Goal: Information Seeking & Learning: Learn about a topic

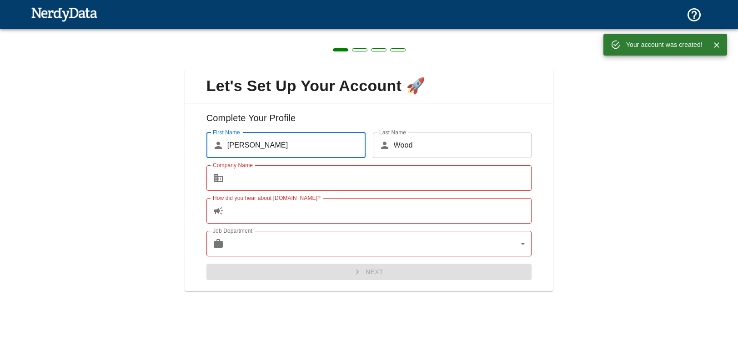
click at [240, 179] on input "Company Name" at bounding box center [379, 177] width 305 height 25
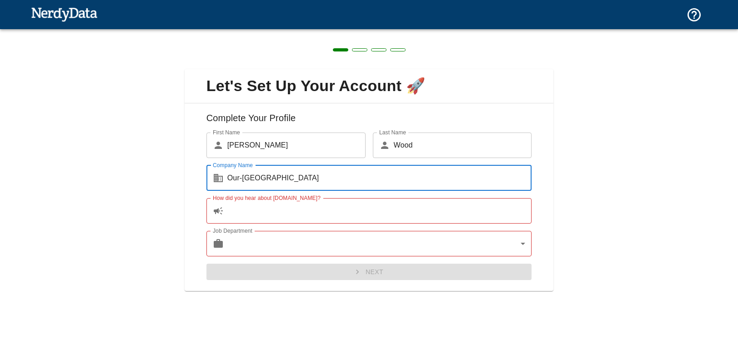
type input "Our-[GEOGRAPHIC_DATA]"
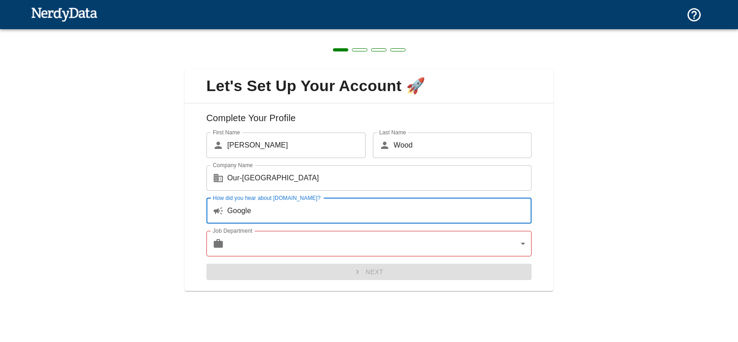
type input "Google"
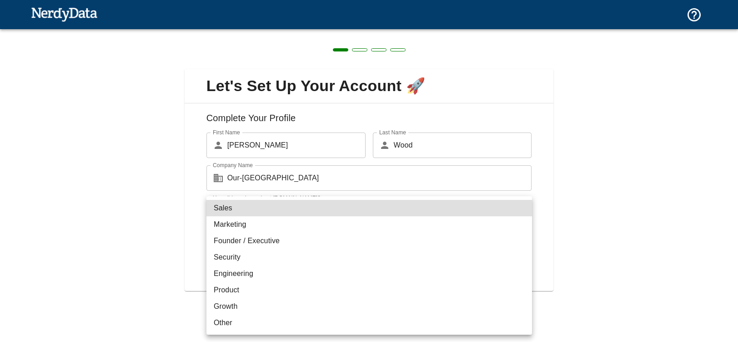
click at [246, 32] on body "Technologies Domains Pricing Products Create a Report Create a list of websites…" at bounding box center [369, 16] width 738 height 32
click at [233, 210] on li "Sales" at bounding box center [370, 208] width 326 height 16
type input "sales"
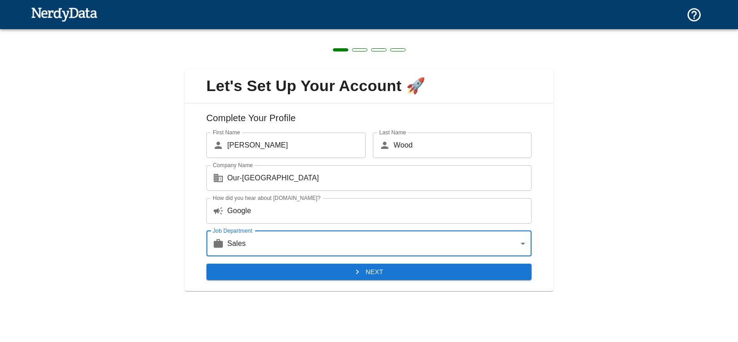
click at [378, 268] on button "Next" at bounding box center [370, 271] width 326 height 17
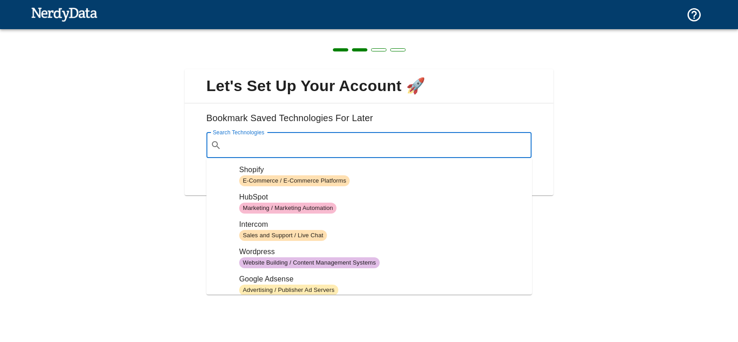
click at [255, 143] on input "Search Technologies" at bounding box center [376, 144] width 303 height 17
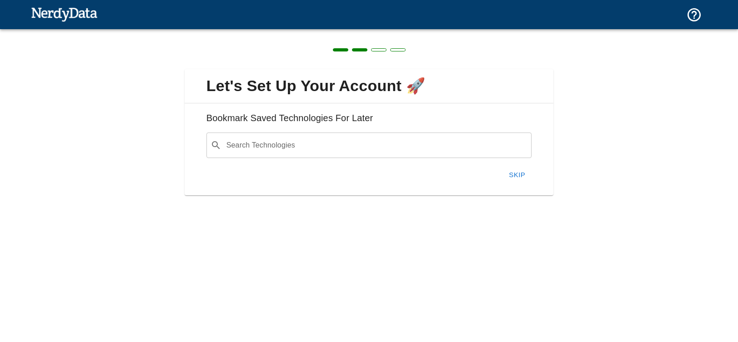
click at [259, 115] on h6 "Bookmark Saved Technologies For Later" at bounding box center [369, 122] width 355 height 22
click at [517, 176] on button "Skip" at bounding box center [517, 174] width 29 height 19
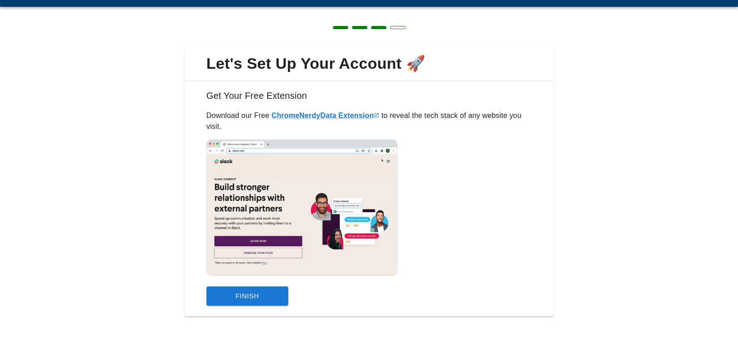
scroll to position [26, 0]
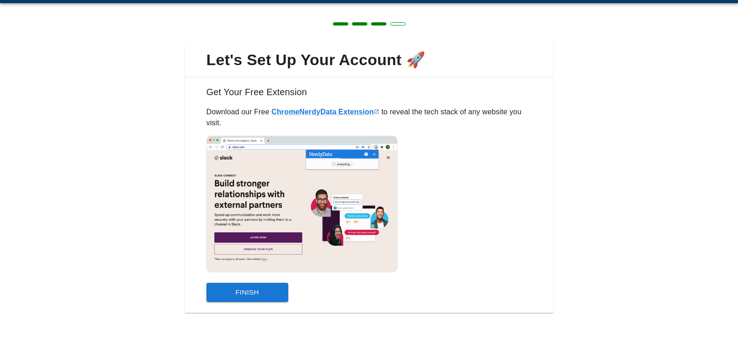
click at [253, 288] on button "Finish" at bounding box center [248, 291] width 82 height 19
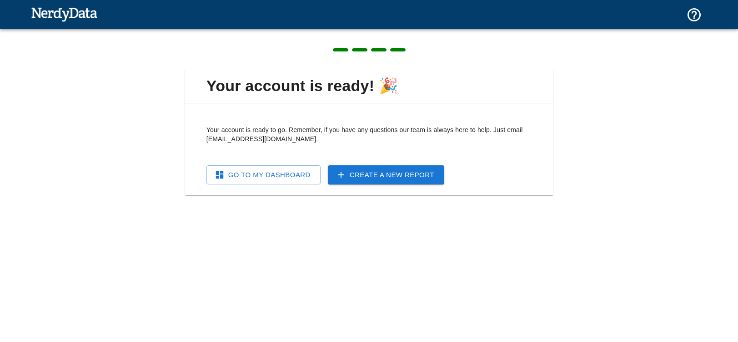
scroll to position [0, 0]
click at [250, 177] on link "Go To My Dashboard" at bounding box center [264, 174] width 114 height 19
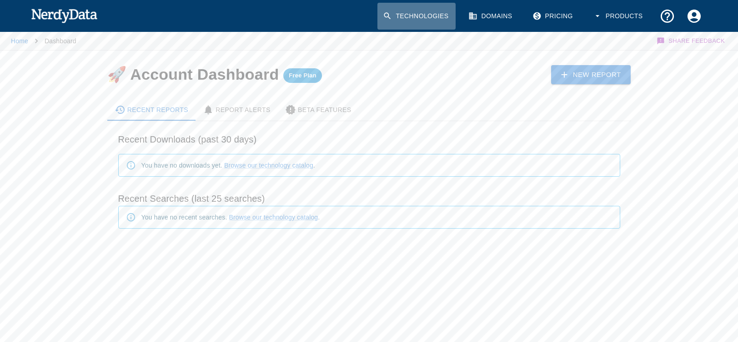
click at [410, 19] on link "Technologies" at bounding box center [417, 16] width 78 height 27
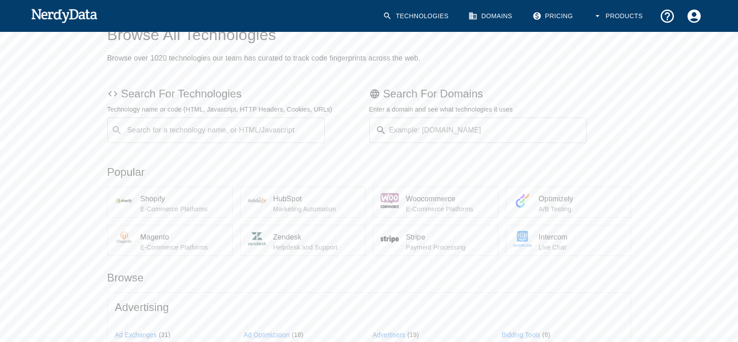
scroll to position [54, 0]
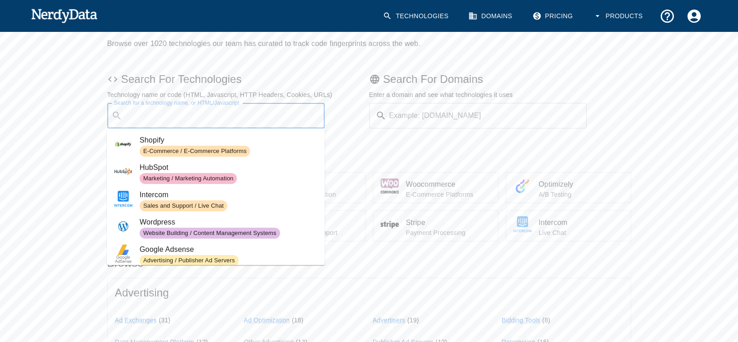
click at [141, 116] on input "Search for a technology name, or HTML/Javascript" at bounding box center [223, 115] width 195 height 17
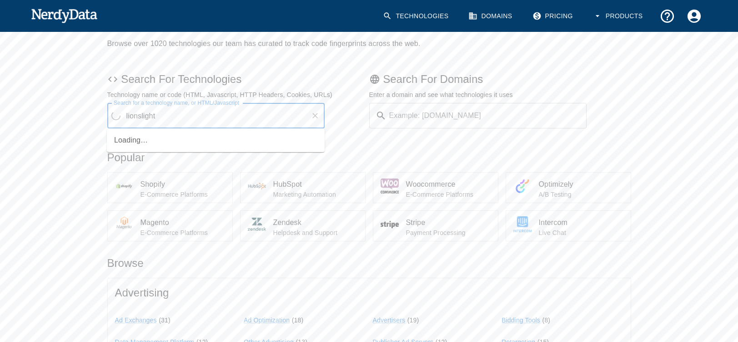
type input "lionslight"
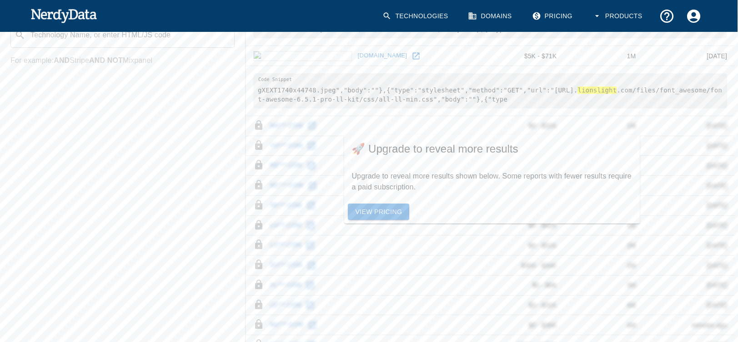
scroll to position [376, 0]
click at [388, 211] on link "View Pricing" at bounding box center [378, 210] width 61 height 17
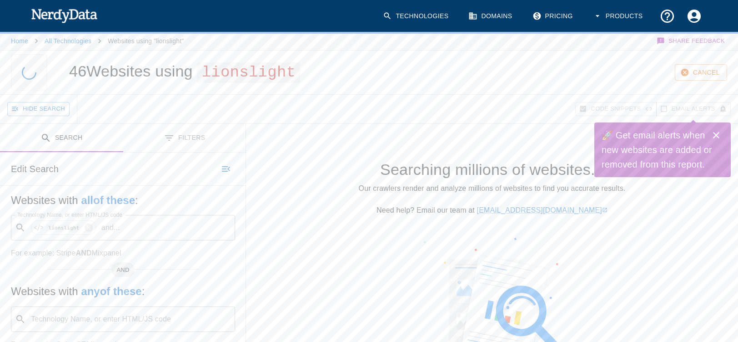
scroll to position [54, 0]
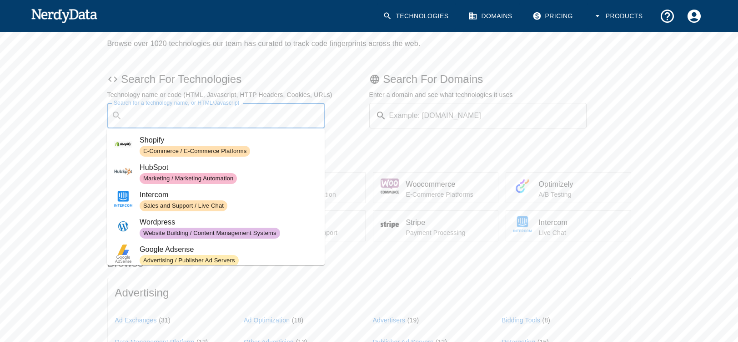
click at [167, 111] on div "Search for a technology name, or HTML/Javascript ​ Search for a technology name…" at bounding box center [216, 115] width 218 height 25
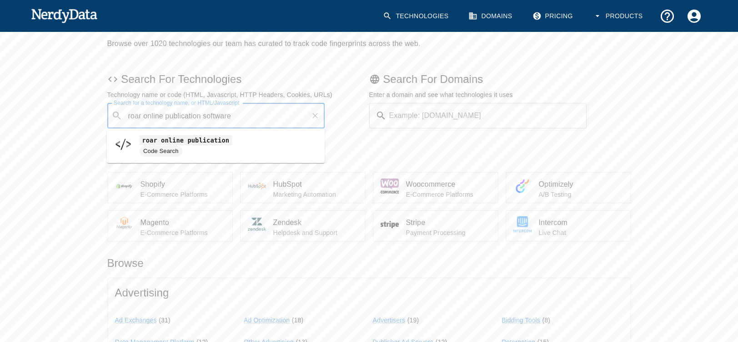
type input "roar online publication software"
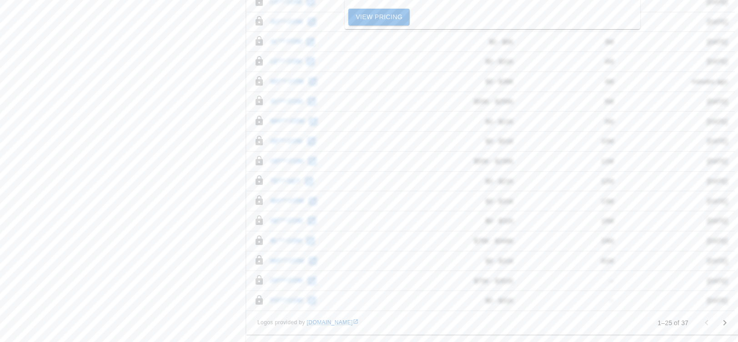
scroll to position [879, 0]
click at [406, 285] on td "da***.com" at bounding box center [331, 281] width 169 height 20
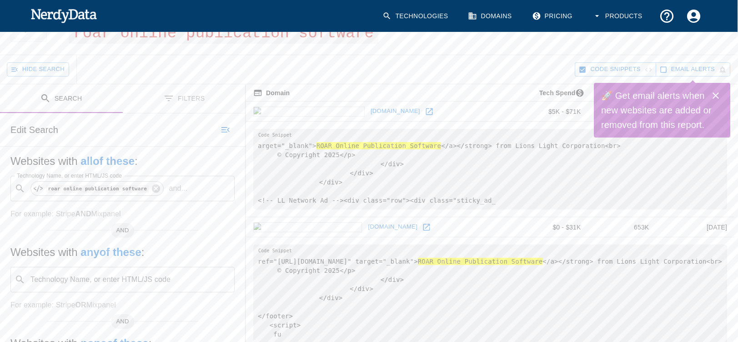
scroll to position [0, 0]
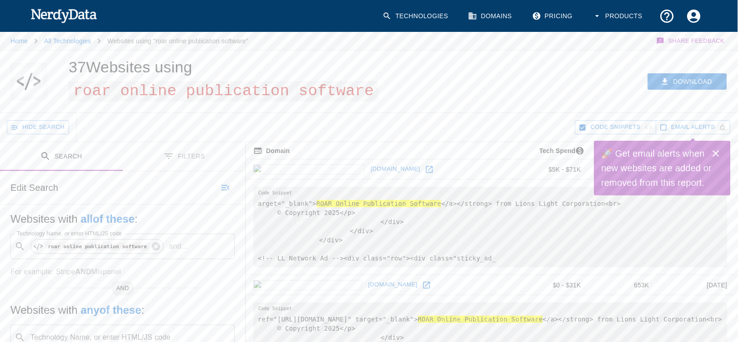
click at [716, 151] on icon "Close" at bounding box center [716, 153] width 11 height 11
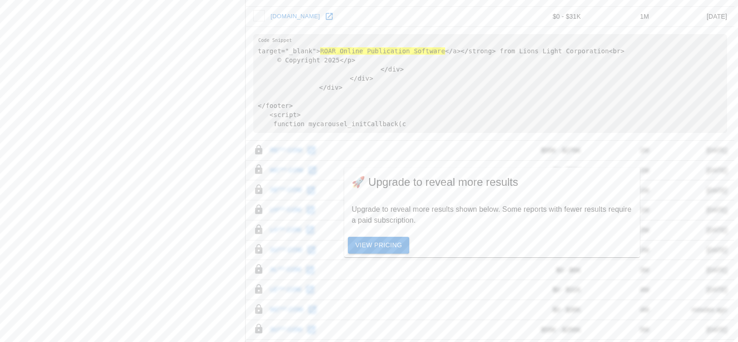
scroll to position [646, 0]
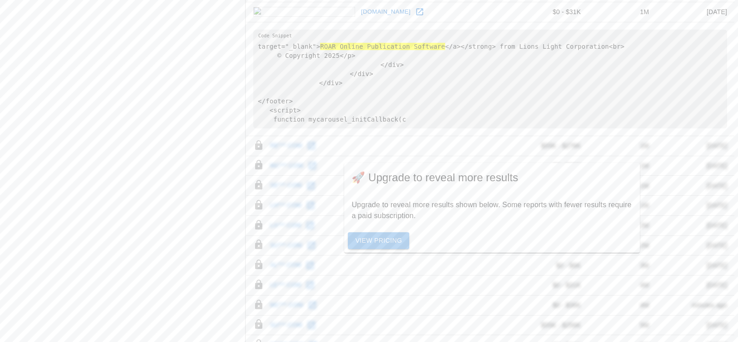
click at [391, 238] on link "View Pricing" at bounding box center [378, 240] width 61 height 17
